Goal: Book appointment/travel/reservation

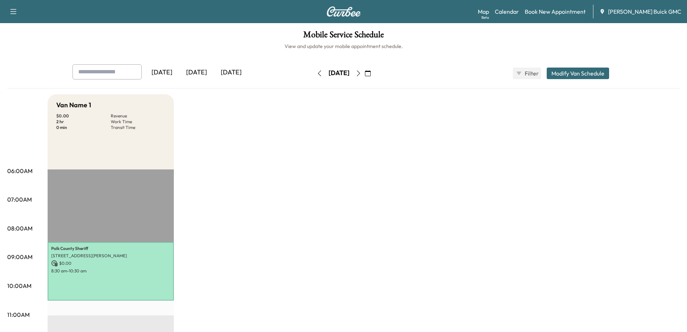
click at [361, 74] on icon "button" at bounding box center [359, 73] width 6 height 6
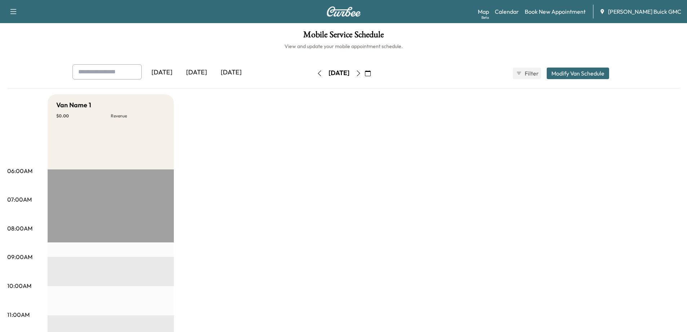
click at [365, 71] on button "button" at bounding box center [358, 73] width 12 height 12
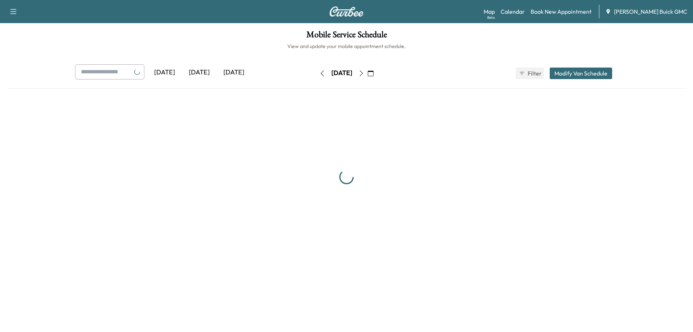
click at [335, 80] on div "[DATE] August 2025 S M T W T F S 27 28 29 30 31 1 2 3 4 5 6 7 8 9 10 11 12 13 1…" at bounding box center [346, 73] width 61 height 23
click at [335, 74] on div "[DATE]" at bounding box center [341, 73] width 21 height 9
click at [373, 76] on icon "button" at bounding box center [371, 73] width 6 height 6
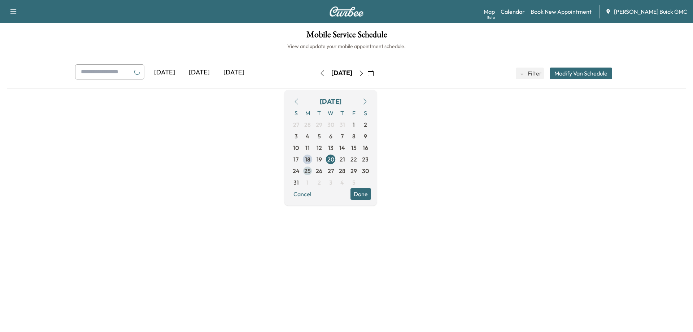
click at [311, 169] on span "25" at bounding box center [307, 170] width 6 height 9
click at [371, 193] on button "Done" at bounding box center [360, 194] width 21 height 12
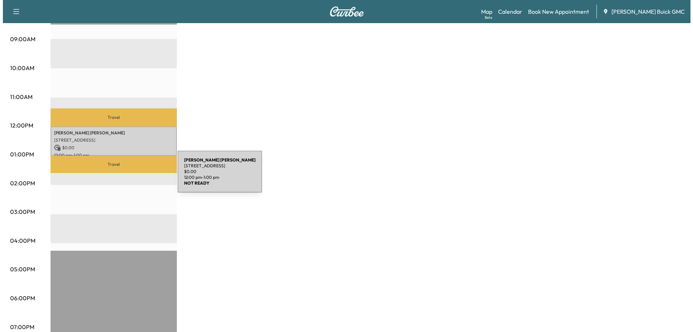
scroll to position [216, 0]
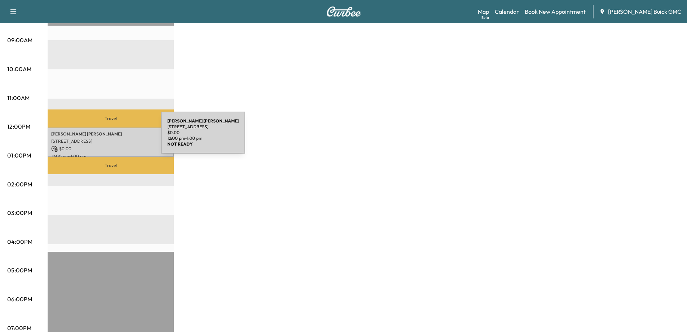
click at [105, 140] on p "[STREET_ADDRESS]" at bounding box center [110, 141] width 119 height 6
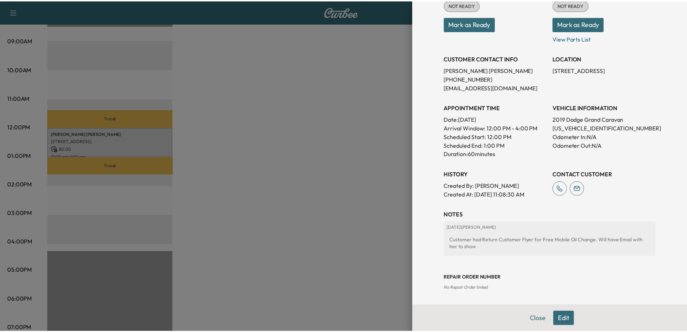
scroll to position [0, 0]
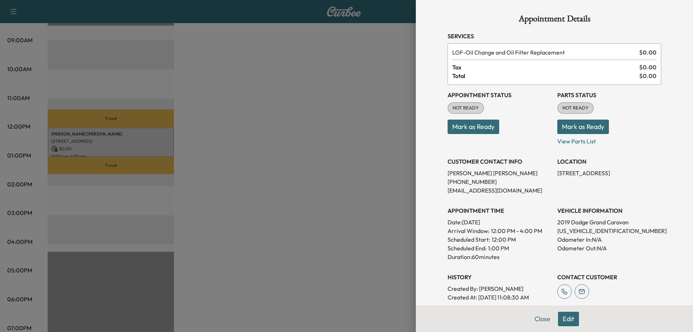
click at [352, 156] on div at bounding box center [346, 166] width 693 height 332
